Goal: Task Accomplishment & Management: Complete application form

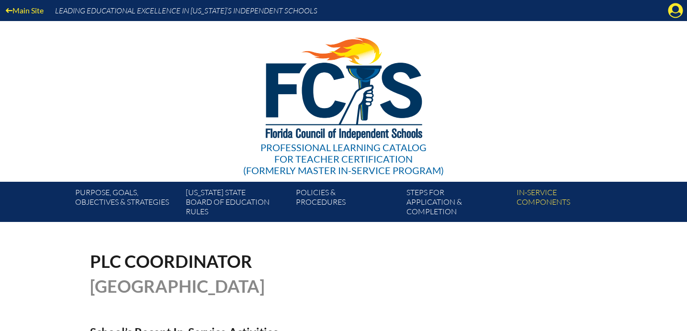
scroll to position [438, 0]
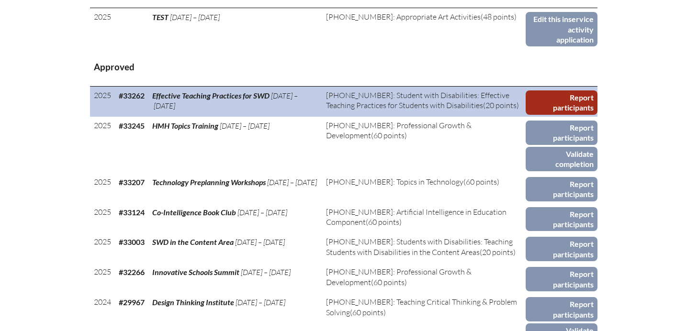
click at [542, 108] on link "Report participants" at bounding box center [562, 102] width 72 height 24
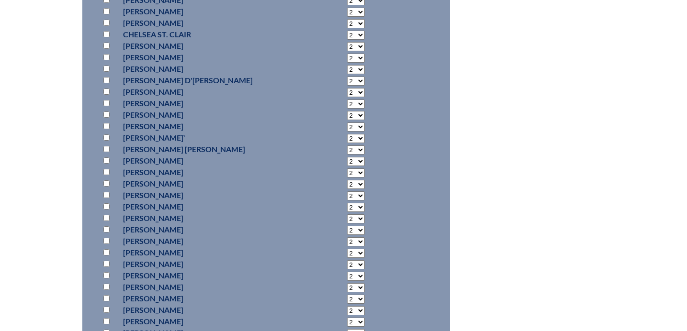
scroll to position [2718, 0]
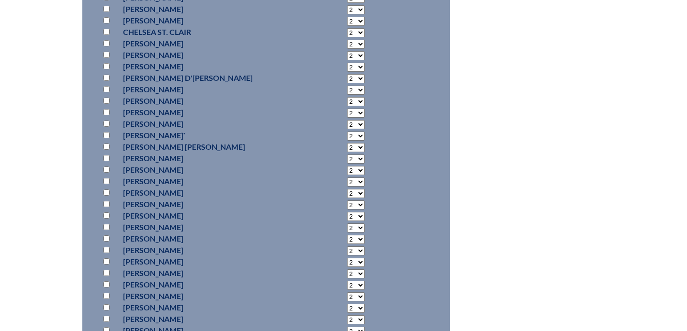
click at [106, 250] on input "checkbox" at bounding box center [106, 250] width 6 height 6
checkbox input "true"
click at [347, 248] on select "2 3 4 5 6 7 8 9 10 11 12 13 14 15 16 17 18 19 20 0" at bounding box center [356, 251] width 18 height 9
select select "20"
click at [347, 247] on select "2 3 4 5 6 7 8 9 10 11 12 13 14 15 16 17 18 19 20 0" at bounding box center [356, 251] width 18 height 9
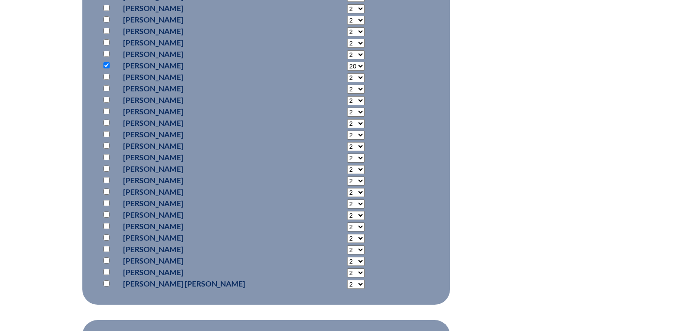
scroll to position [3128, 0]
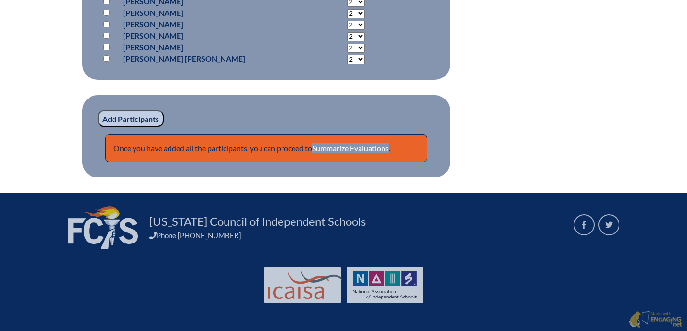
click at [130, 118] on input "Add Participants" at bounding box center [131, 119] width 66 height 16
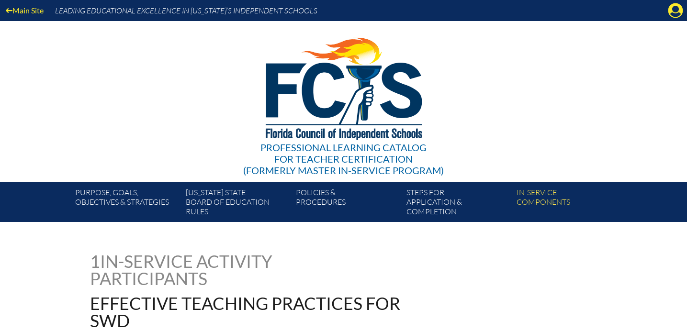
scroll to position [3169, 0]
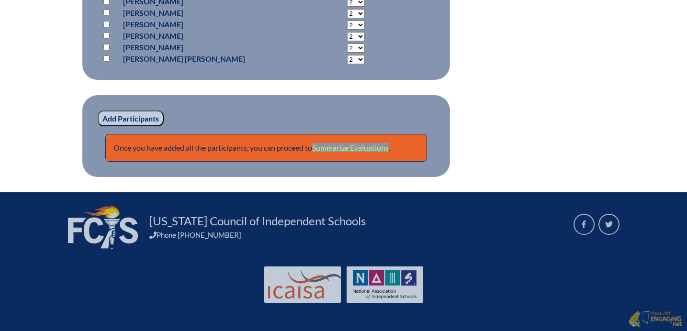
click at [348, 145] on link "Summarize Evaluations" at bounding box center [350, 147] width 77 height 9
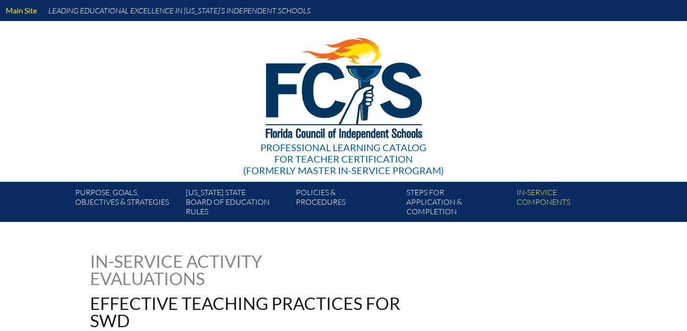
type input "0"
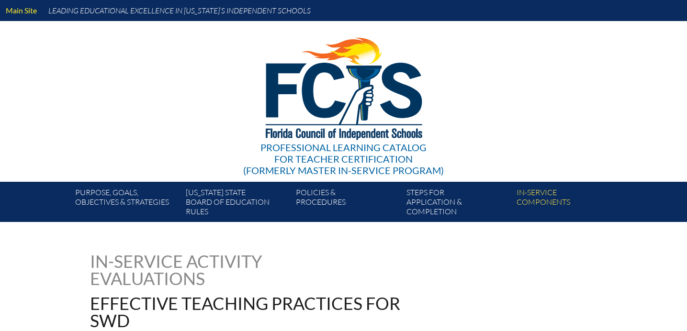
type input "0"
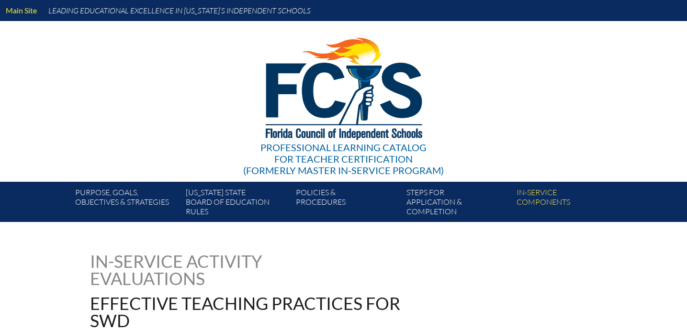
type input "0"
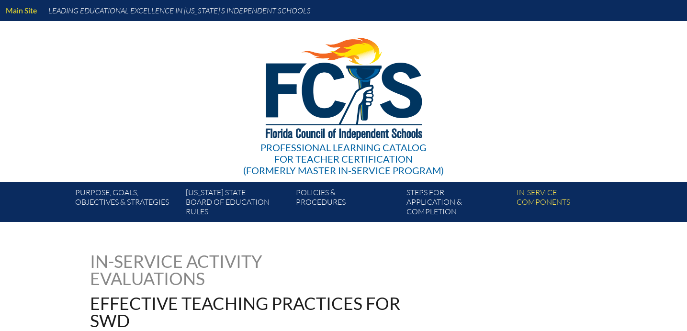
type input "0"
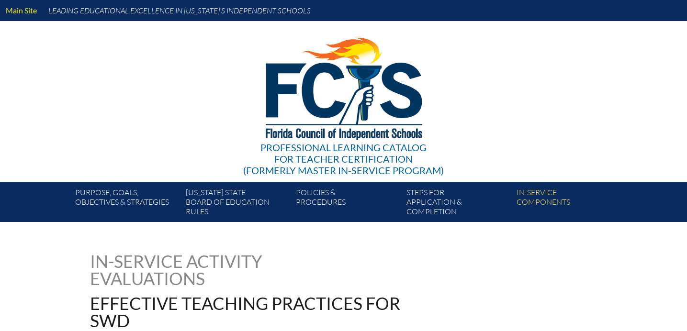
type input "0"
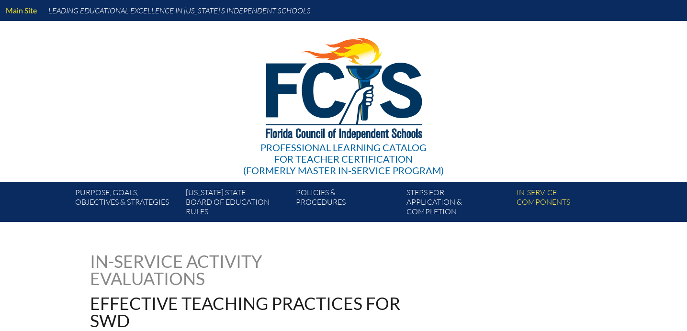
type input "0"
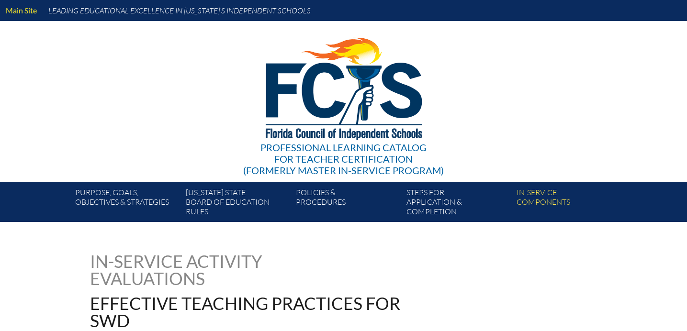
type input "0"
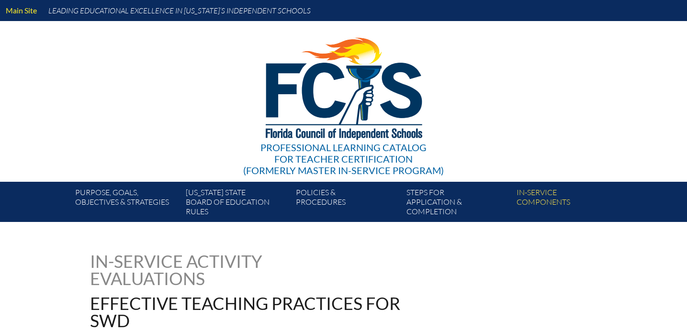
type input "0"
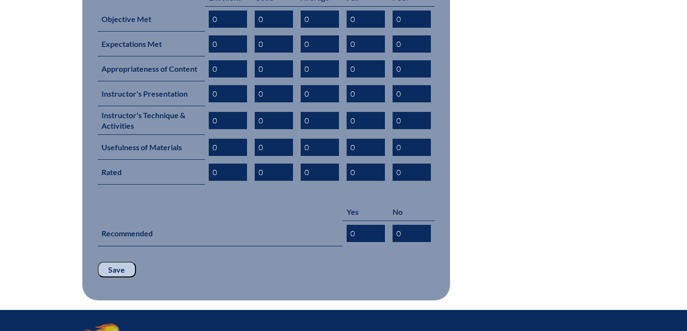
scroll to position [471, 0]
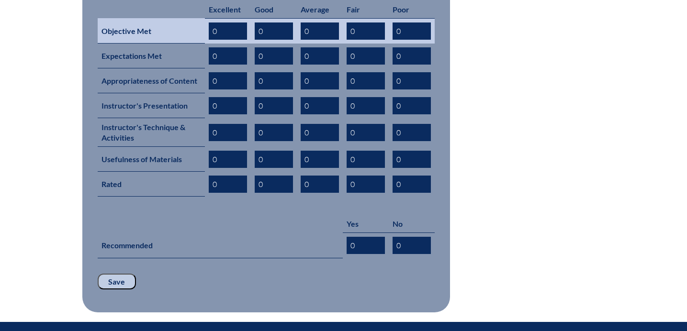
drag, startPoint x: 222, startPoint y: 18, endPoint x: 204, endPoint y: 19, distance: 17.7
click at [205, 19] on td "0" at bounding box center [228, 30] width 46 height 25
type input "01"
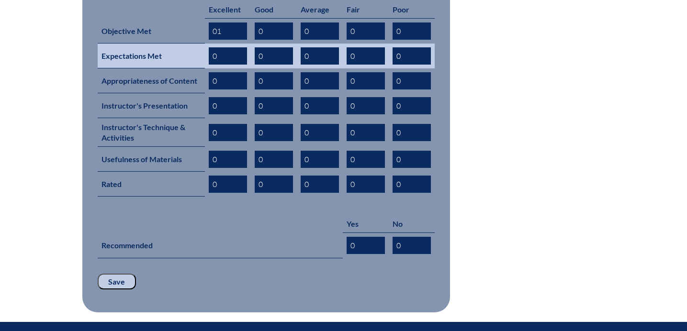
drag, startPoint x: 224, startPoint y: 46, endPoint x: 208, endPoint y: 46, distance: 15.3
click at [209, 47] on input "0" at bounding box center [228, 55] width 38 height 17
type input "01"
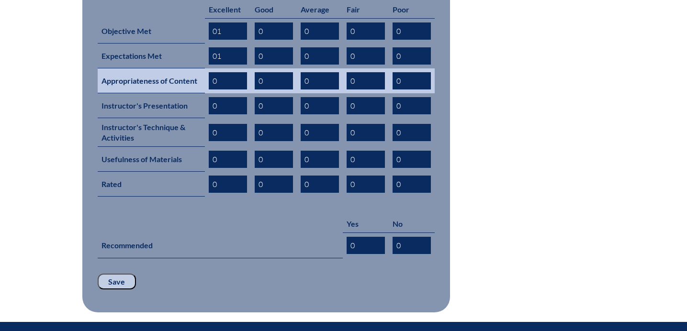
click at [225, 72] on input "0" at bounding box center [228, 80] width 38 height 17
type input "01"
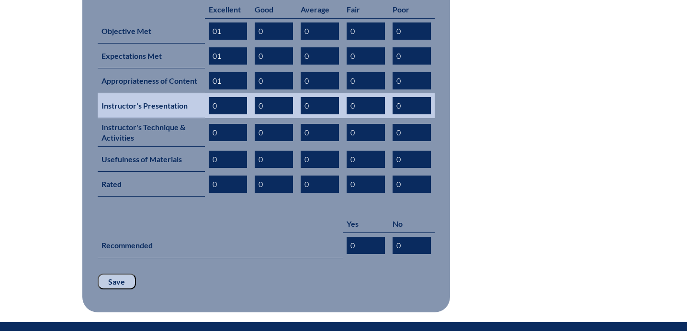
click at [227, 97] on input "0" at bounding box center [228, 105] width 38 height 17
type input "01"
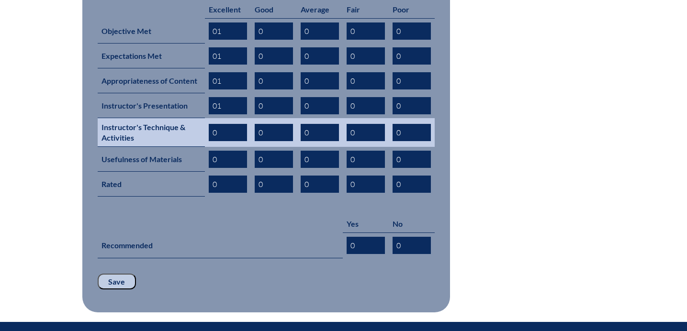
click at [231, 124] on input "0" at bounding box center [228, 132] width 38 height 17
type input "01"
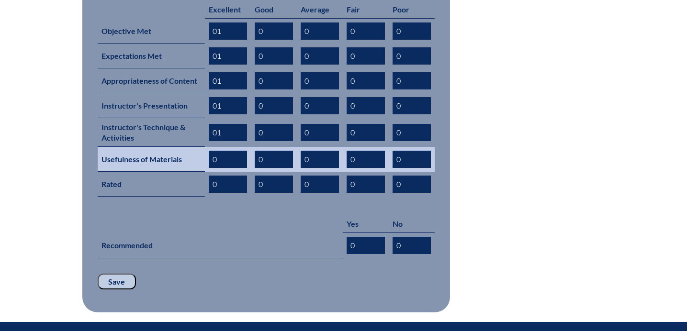
click at [233, 155] on td "0" at bounding box center [228, 159] width 46 height 25
click at [230, 151] on input "0" at bounding box center [228, 159] width 38 height 17
type input "01"
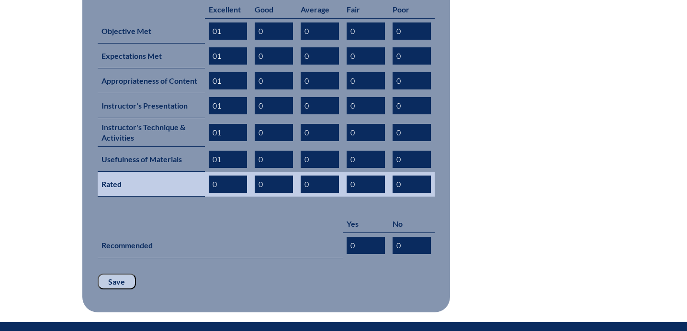
click at [232, 176] on input "0" at bounding box center [228, 184] width 38 height 17
type input "01"
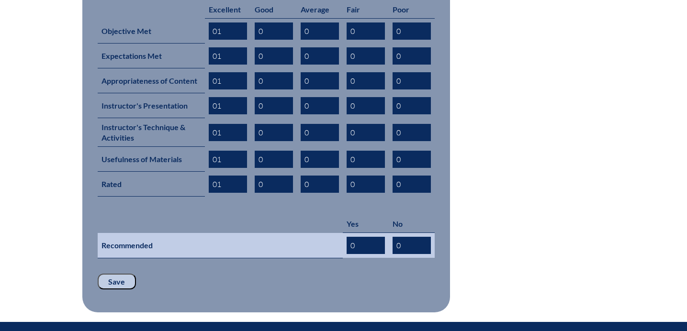
click at [364, 237] on input "0" at bounding box center [366, 245] width 38 height 17
type input "01"
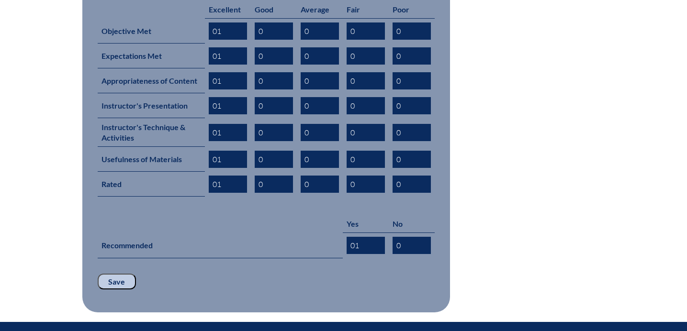
click at [111, 274] on input "Save" at bounding box center [117, 282] width 38 height 16
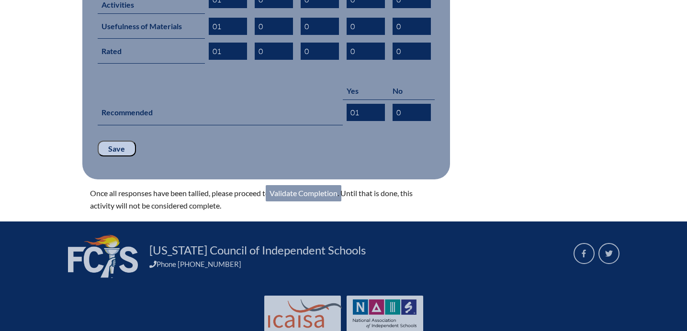
scroll to position [619, 0]
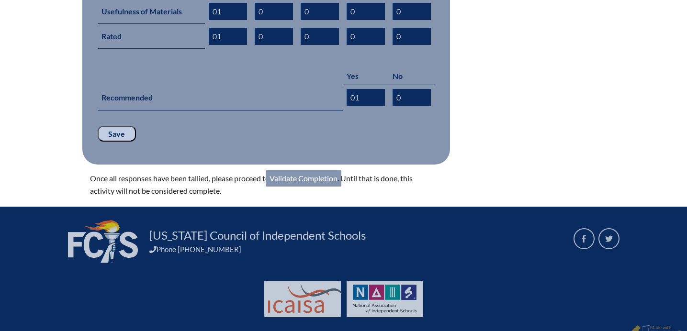
click at [323, 170] on link "Validate Completion" at bounding box center [304, 178] width 76 height 16
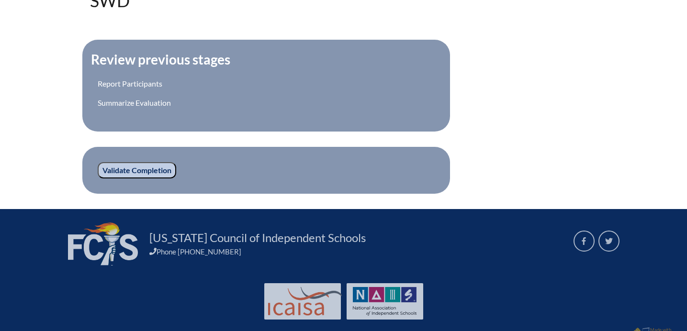
scroll to position [354, 0]
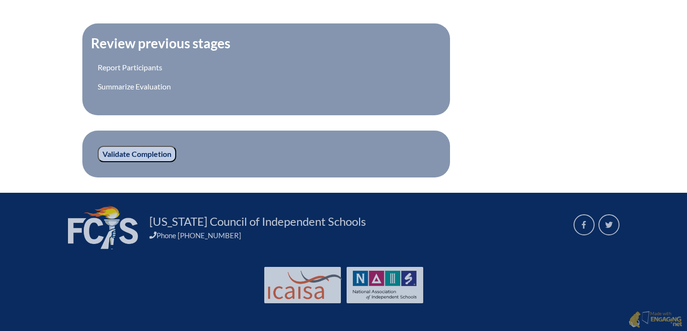
click at [157, 154] on input "Validate Completion" at bounding box center [137, 154] width 79 height 16
